Goal: Navigation & Orientation: Understand site structure

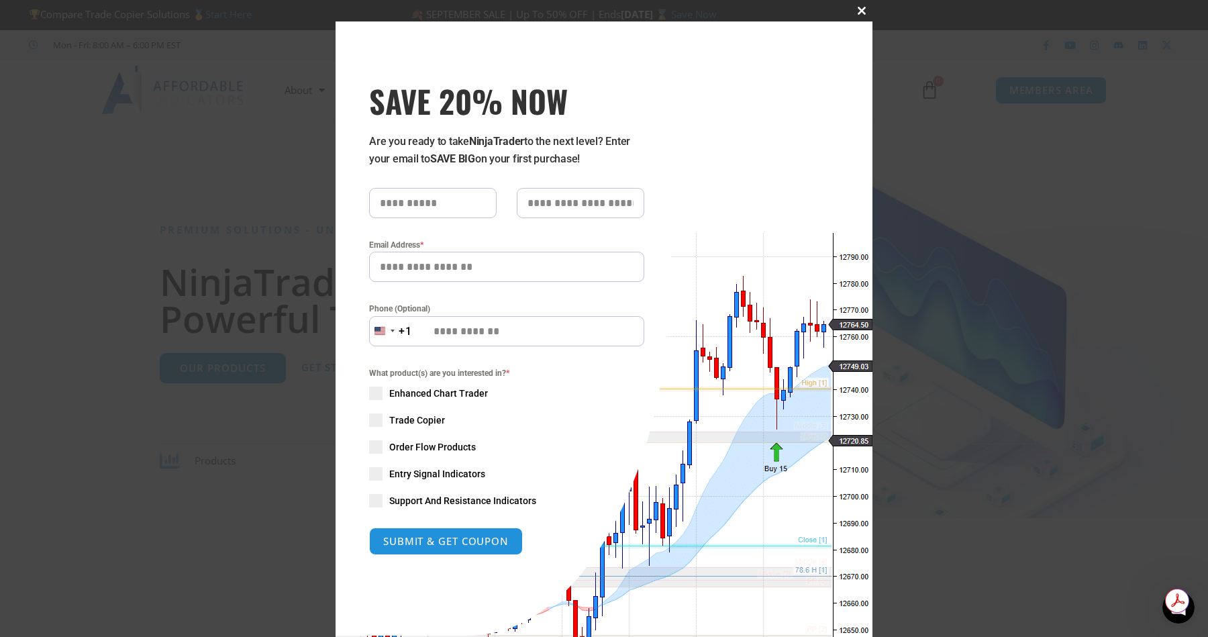
click at [858, 12] on span "SAVE 20% NOW popup" at bounding box center [861, 11] width 21 height 8
